Goal: Task Accomplishment & Management: Complete application form

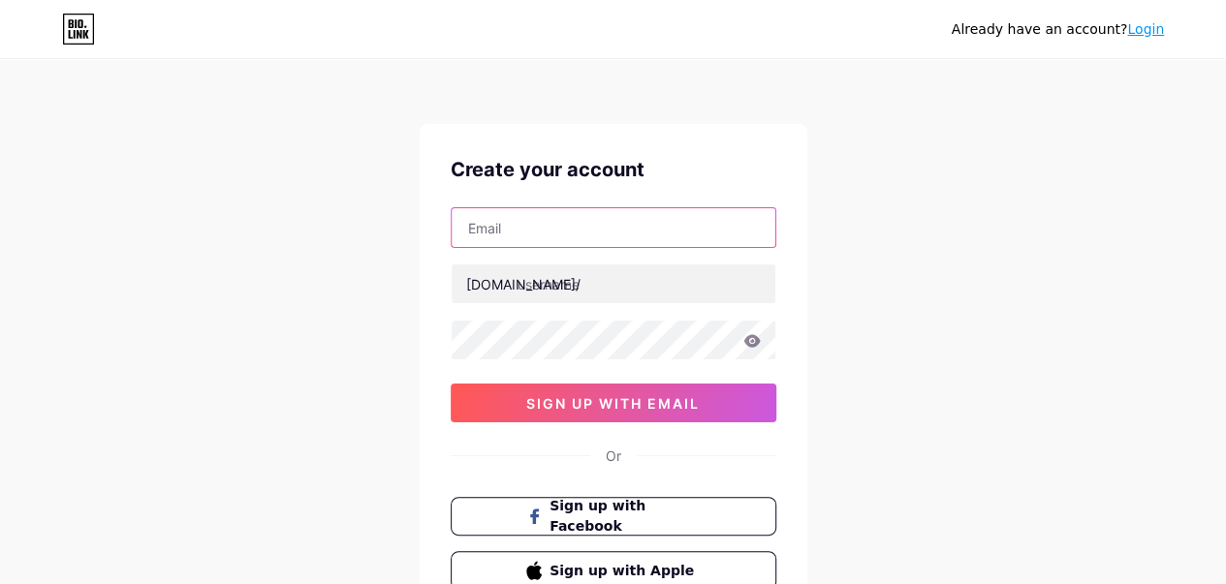
click at [611, 236] on input "text" at bounding box center [614, 227] width 324 height 39
paste input "[EMAIL_ADDRESS][DOMAIN_NAME]"
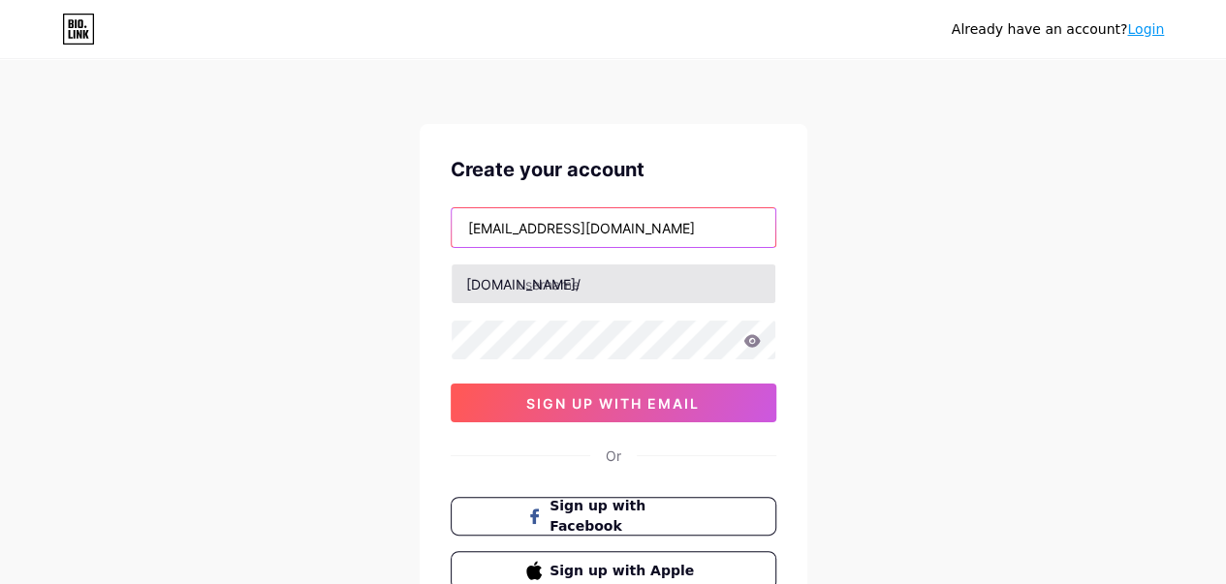
type input "[EMAIL_ADDRESS][DOMAIN_NAME]"
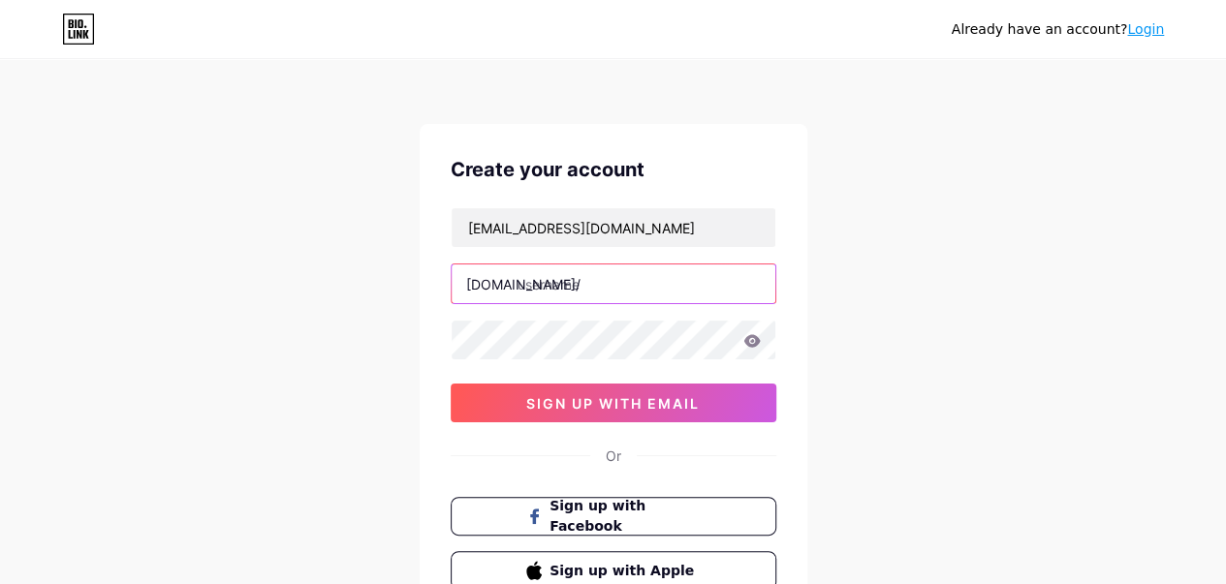
click at [561, 281] on input "text" at bounding box center [614, 284] width 324 height 39
type input "srr123"
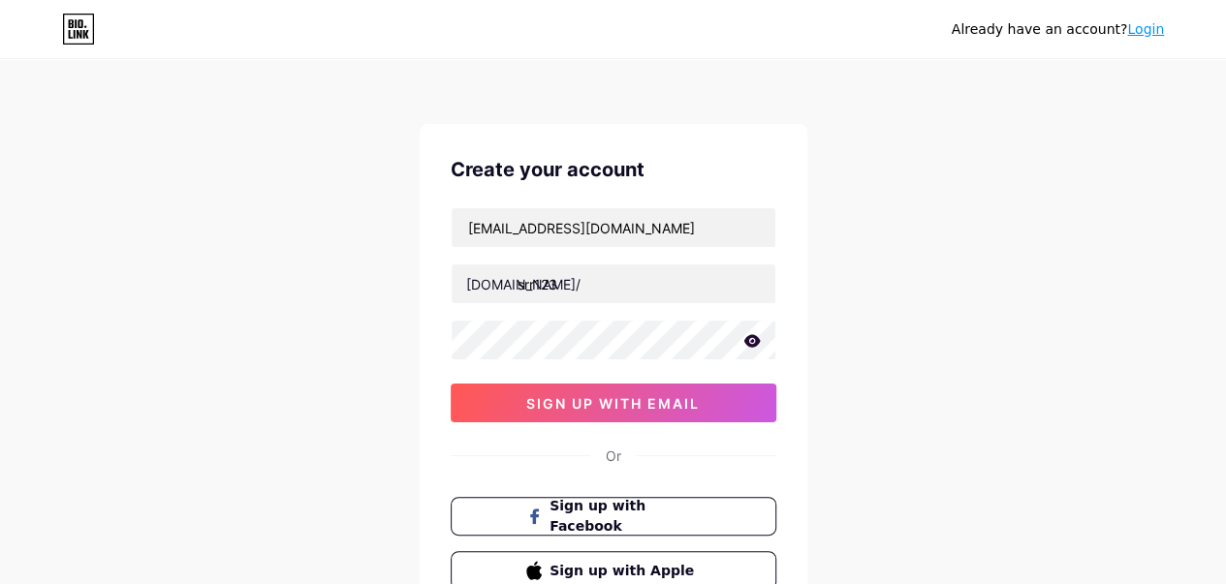
click at [748, 340] on icon at bounding box center [751, 341] width 17 height 14
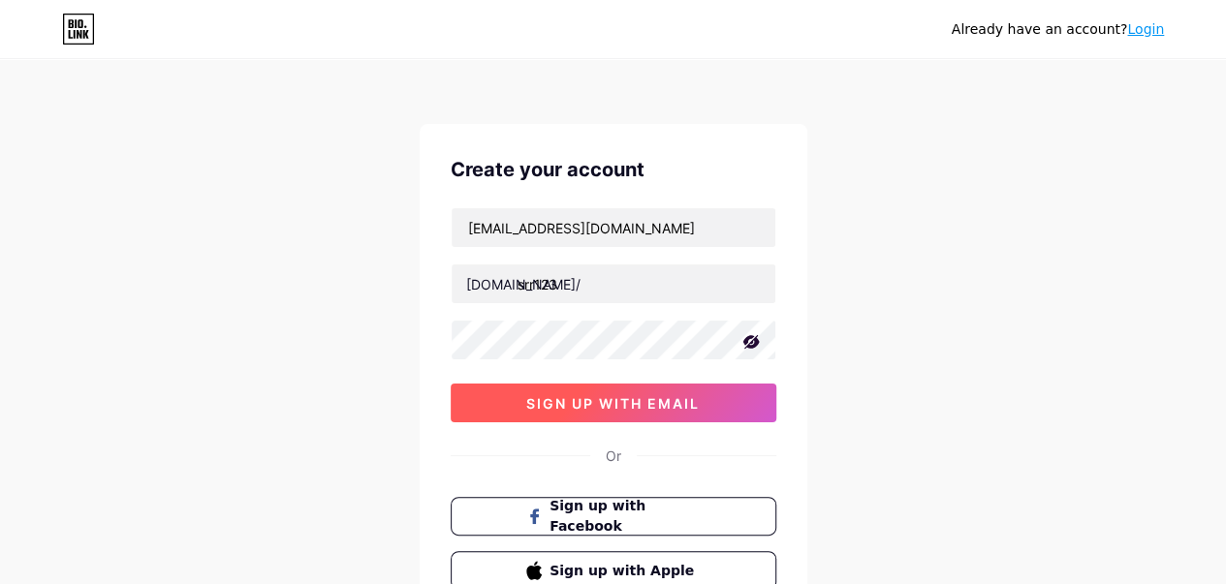
click at [663, 402] on span "sign up with email" at bounding box center [612, 403] width 173 height 16
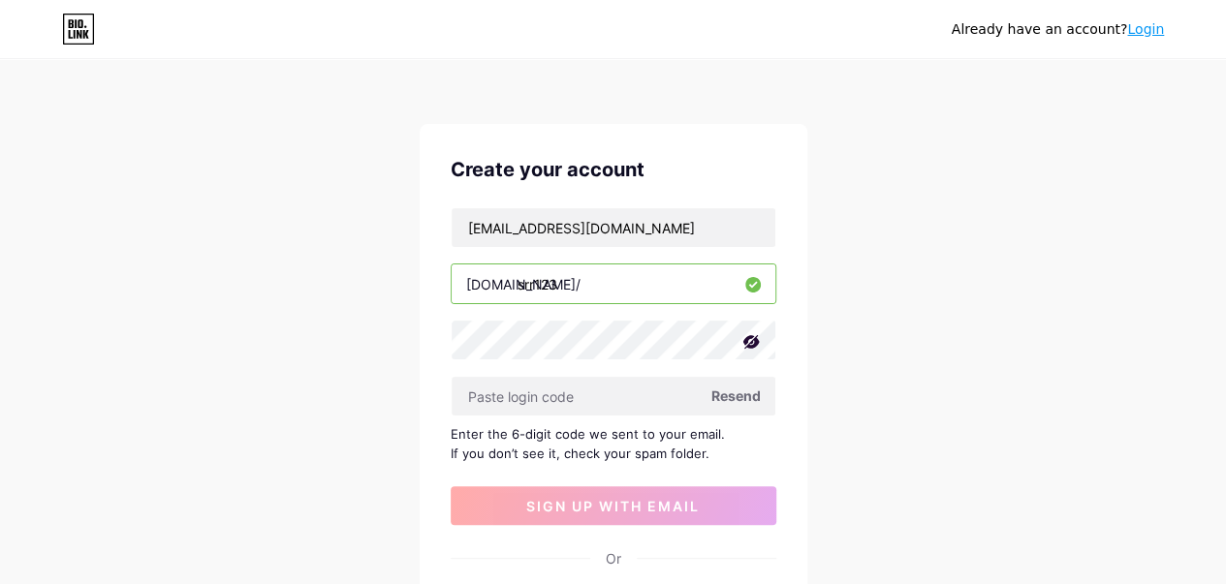
click at [727, 393] on span "Resend" at bounding box center [735, 396] width 49 height 20
click at [733, 216] on input "[EMAIL_ADDRESS][DOMAIN_NAME]" at bounding box center [614, 227] width 324 height 39
click at [455, 216] on input "[EMAIL_ADDRESS][DOMAIN_NAME]" at bounding box center [614, 227] width 324 height 39
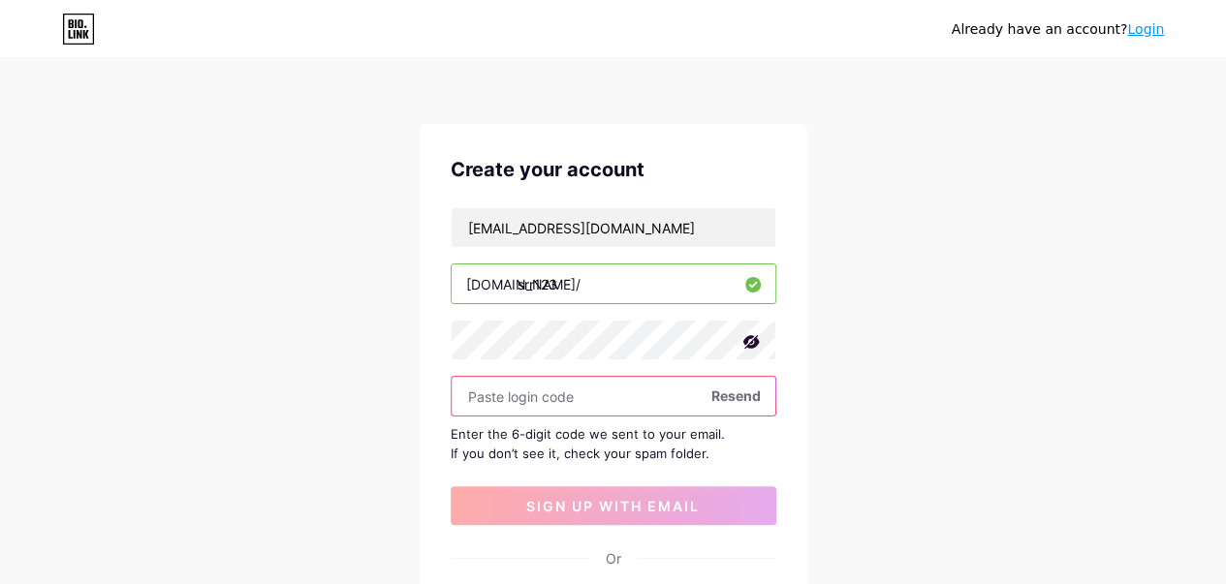
click at [672, 390] on input "text" at bounding box center [614, 396] width 324 height 39
paste input "913359"
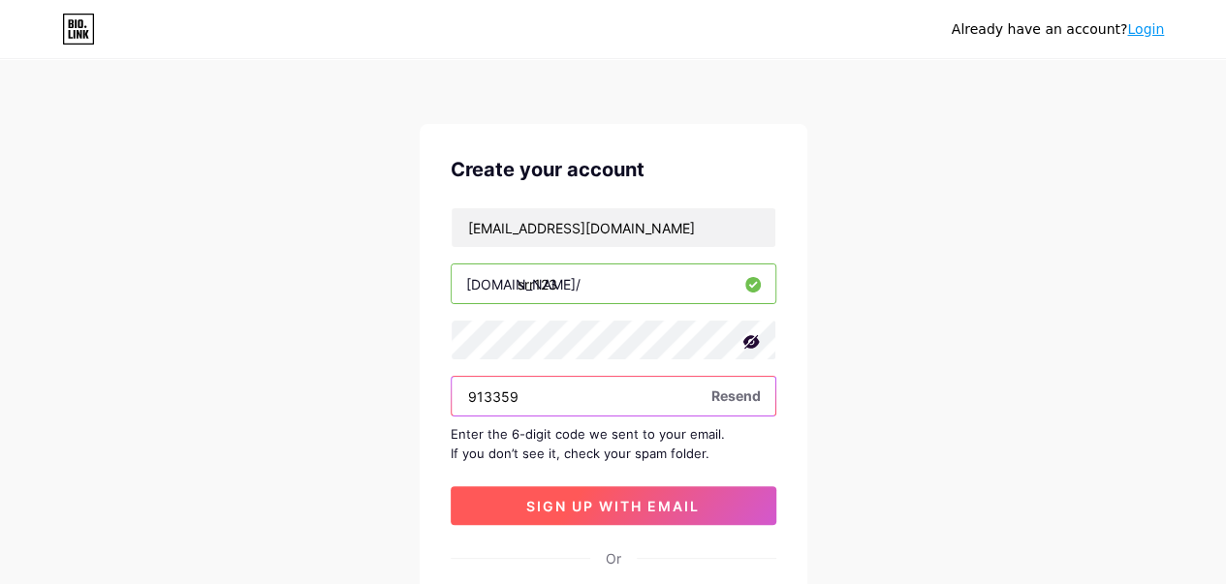
type input "913359"
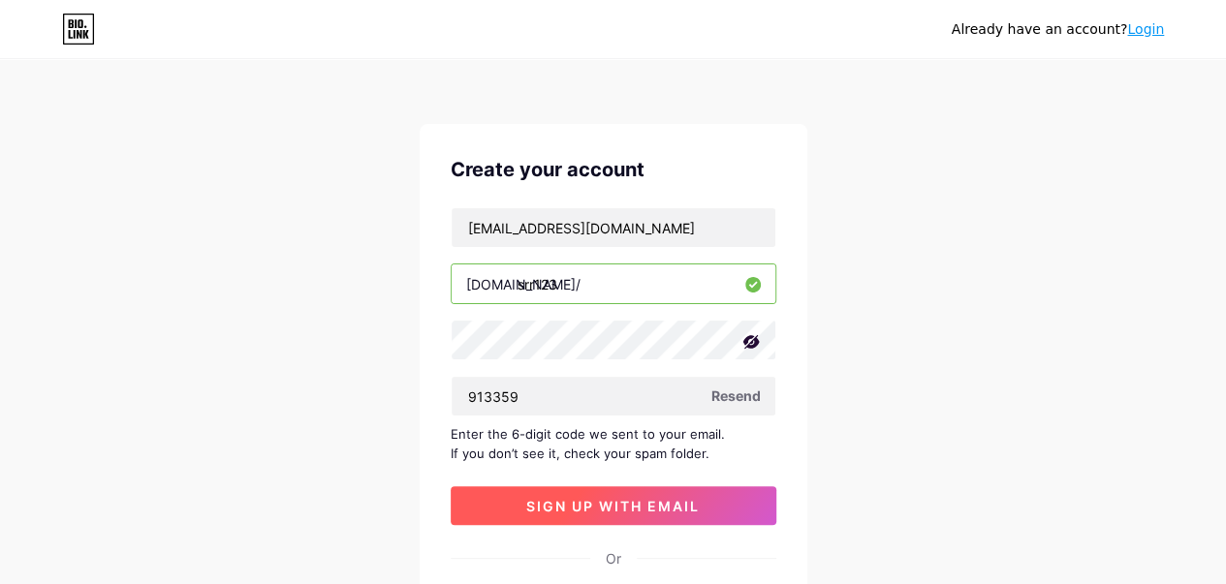
click at [545, 511] on span "sign up with email" at bounding box center [612, 506] width 173 height 16
